Goal: Find specific page/section: Find specific page/section

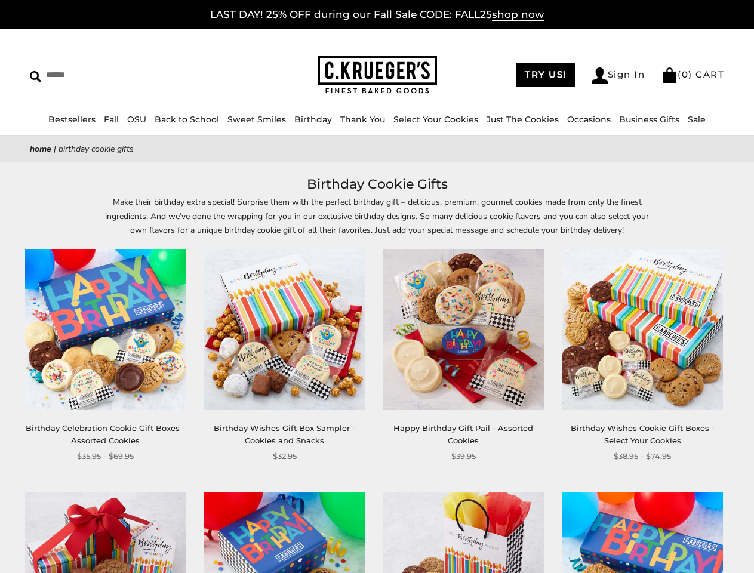
click at [377, 286] on div "**********" at bounding box center [454, 356] width 179 height 214
click at [109, 75] on input "Search" at bounding box center [109, 75] width 159 height 18
click at [584, 119] on link "Occasions" at bounding box center [589, 119] width 44 height 11
click at [377, 373] on ul "Baby Birthday College Care Packages Congratulations Everyday Get Well Soon Glut…" at bounding box center [420, 307] width 127 height 288
